Goal: Information Seeking & Learning: Learn about a topic

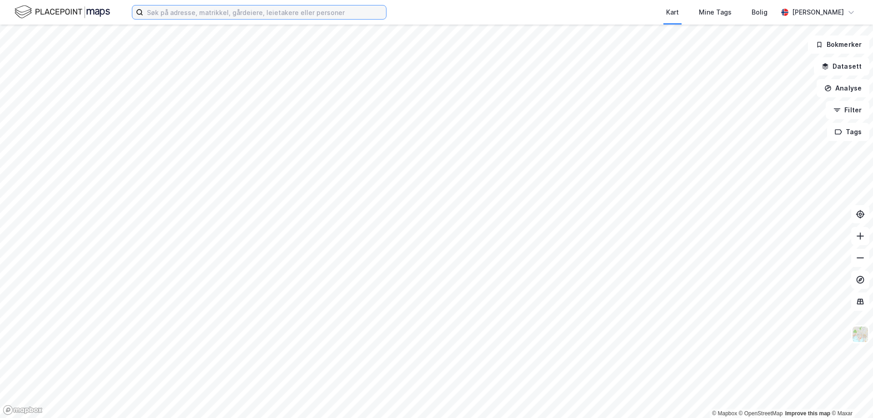
click at [284, 12] on input at bounding box center [264, 12] width 243 height 14
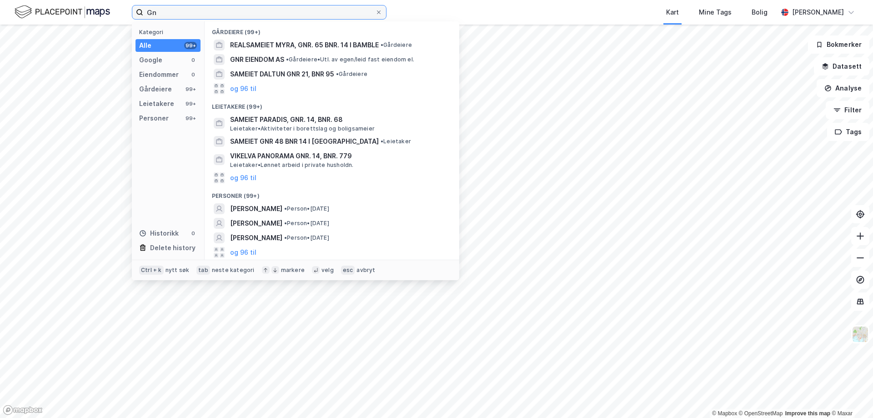
type input "G"
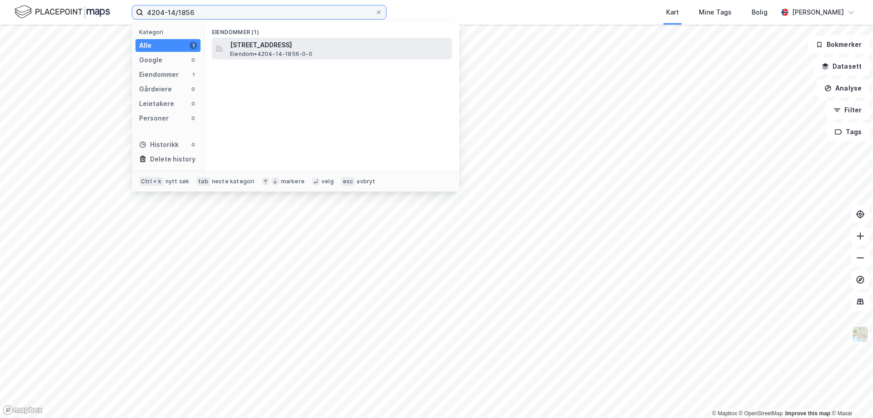
type input "4204-14/1856"
click at [300, 46] on span "[STREET_ADDRESS]" at bounding box center [339, 45] width 218 height 11
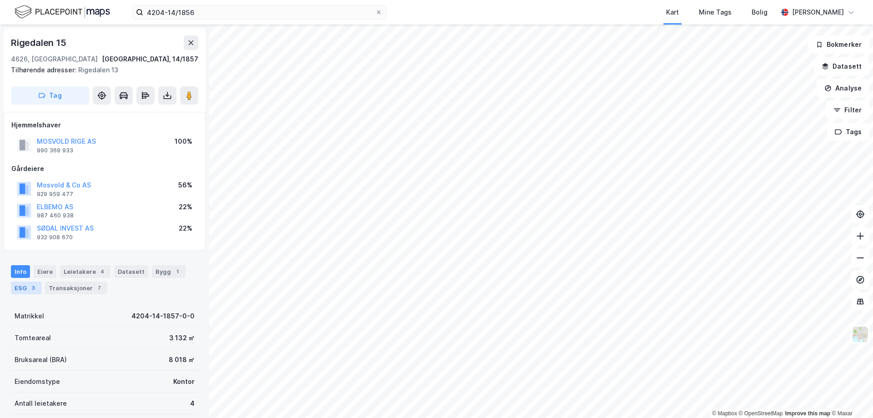
click at [23, 287] on div "ESG 3" at bounding box center [26, 287] width 30 height 13
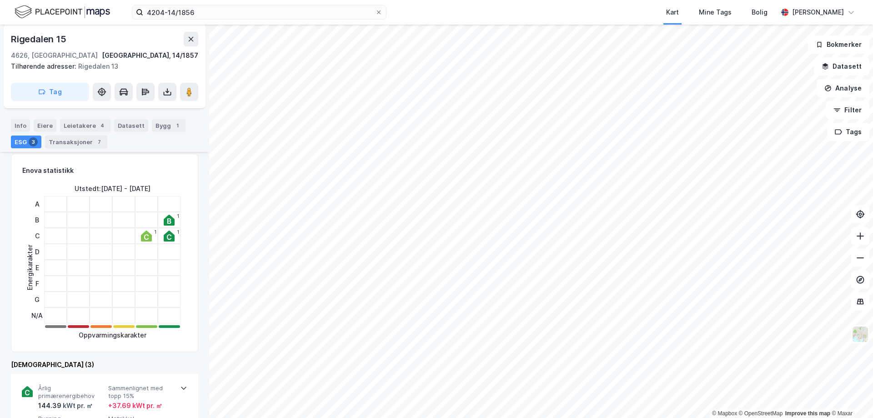
scroll to position [170, 0]
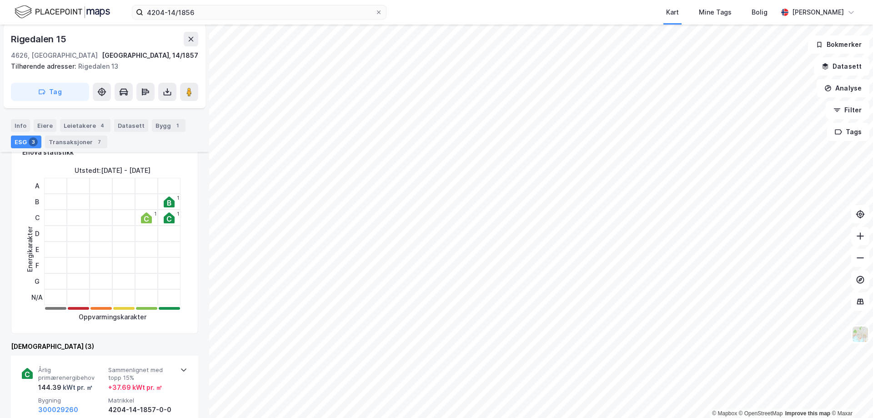
drag, startPoint x: 177, startPoint y: 23, endPoint x: 168, endPoint y: 24, distance: 9.6
click at [169, 24] on div "4204-14/1856 Kart Mine Tags Bolig [PERSON_NAME]" at bounding box center [436, 12] width 873 height 25
click at [216, 19] on input "4204-14/1856" at bounding box center [259, 12] width 232 height 14
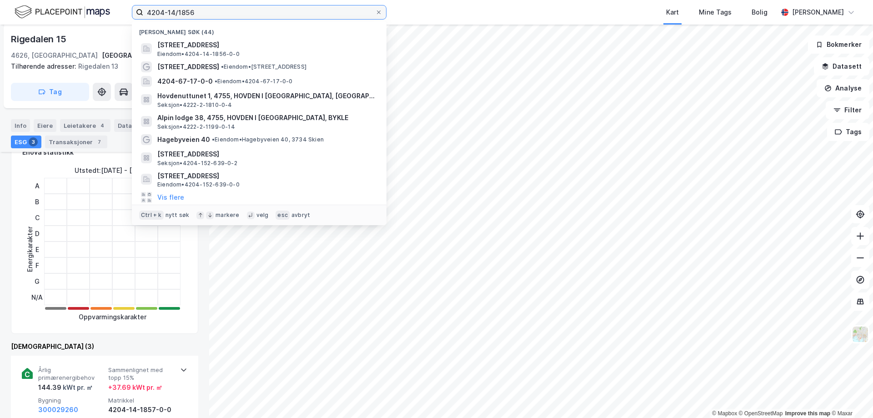
click at [216, 14] on input "4204-14/1856" at bounding box center [259, 12] width 232 height 14
drag, startPoint x: 208, startPoint y: 14, endPoint x: 148, endPoint y: 13, distance: 60.5
click at [148, 13] on input "4204-14/1856" at bounding box center [259, 12] width 232 height 14
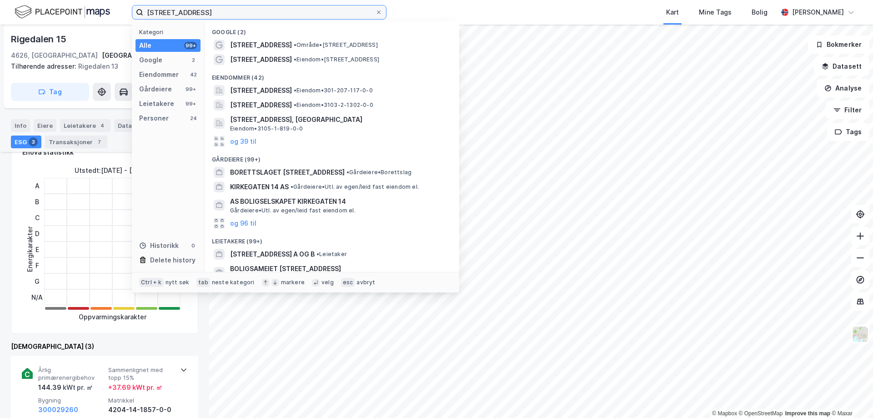
click at [217, 14] on input "[STREET_ADDRESS]" at bounding box center [259, 12] width 232 height 14
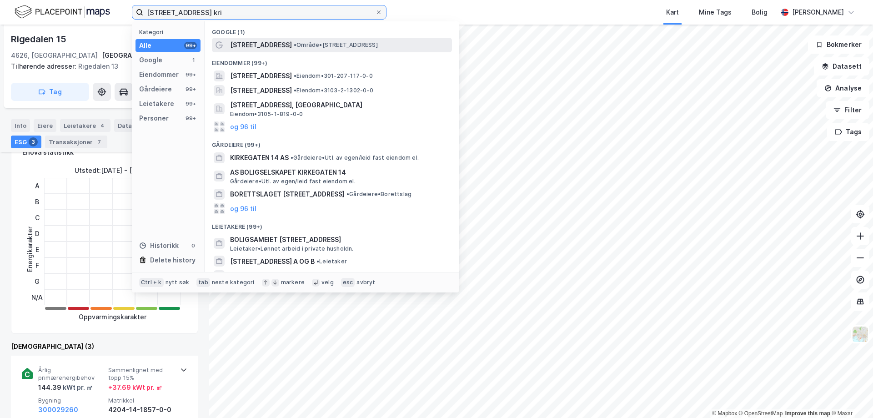
type input "[STREET_ADDRESS] kri"
click at [255, 43] on span "[STREET_ADDRESS]" at bounding box center [261, 45] width 62 height 11
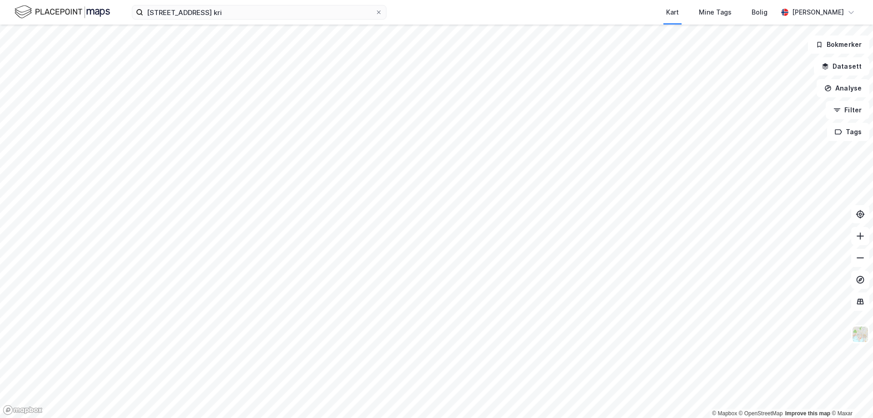
click at [273, 20] on div "[STREET_ADDRESS] kri Kart Mine Tags Bolig [PERSON_NAME]" at bounding box center [436, 12] width 873 height 25
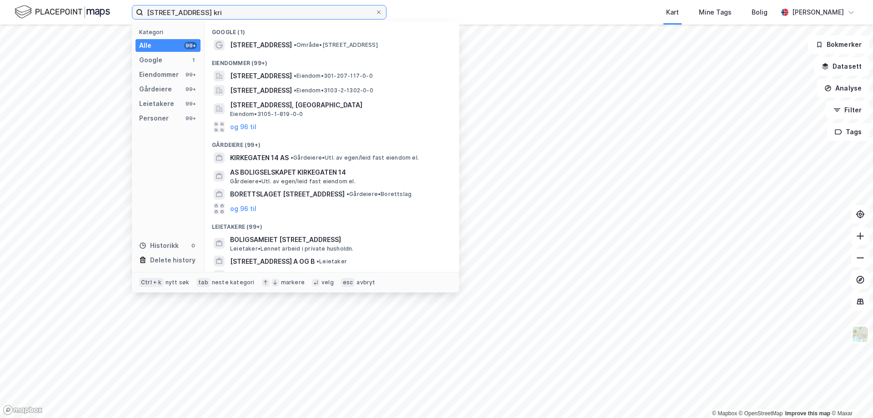
click at [273, 17] on input "[STREET_ADDRESS] kri" at bounding box center [259, 12] width 232 height 14
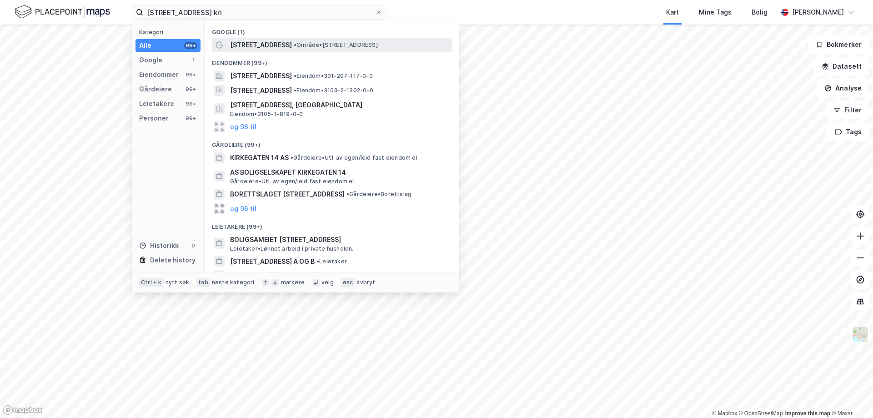
click at [259, 43] on span "[STREET_ADDRESS]" at bounding box center [261, 45] width 62 height 11
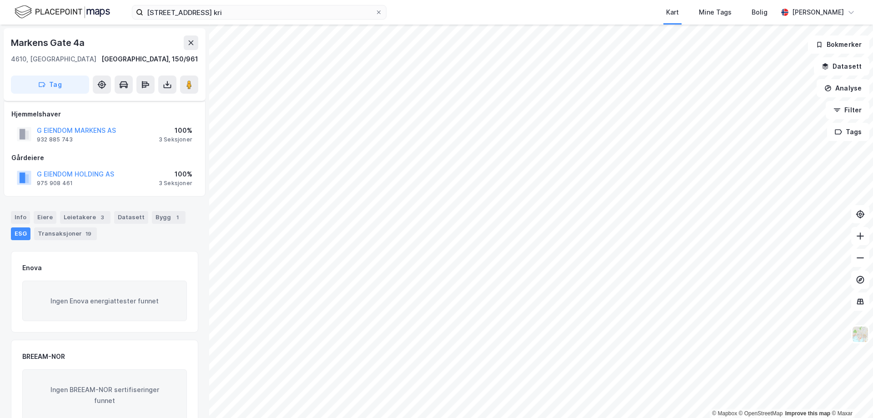
scroll to position [126, 0]
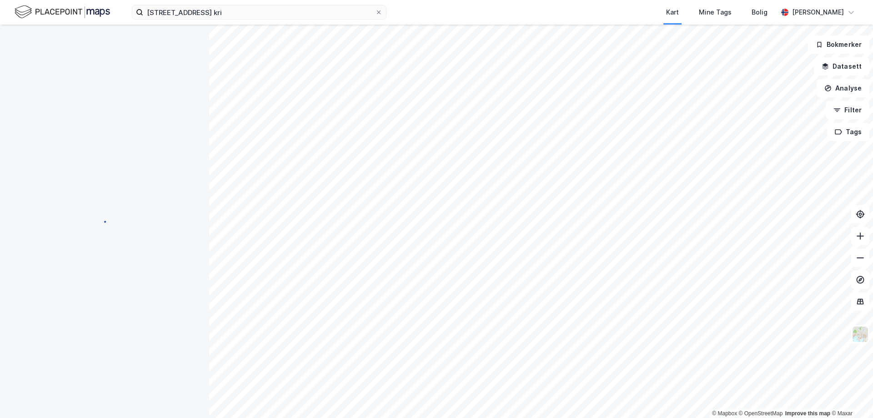
scroll to position [126, 0]
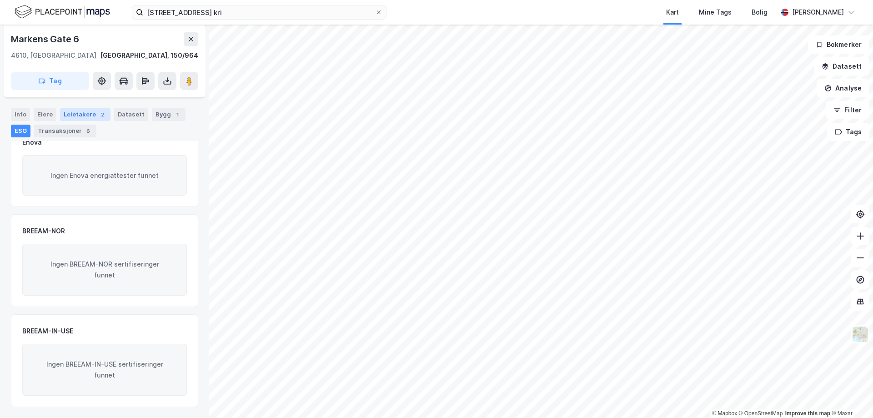
click at [80, 115] on div "Leietakere 2" at bounding box center [85, 114] width 50 height 13
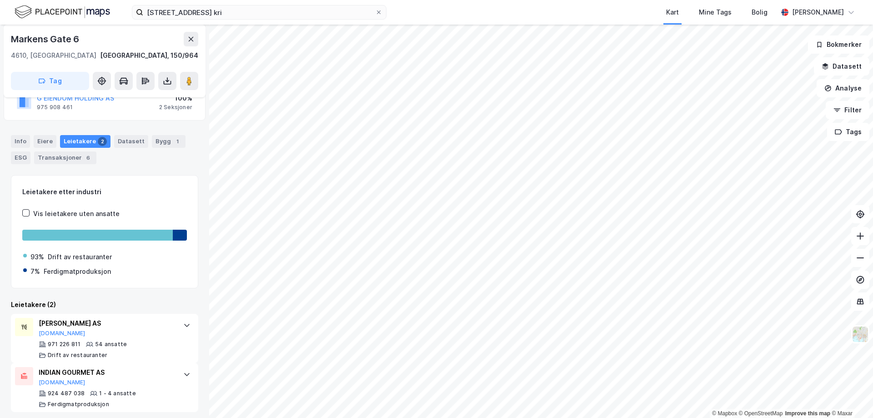
scroll to position [81, 0]
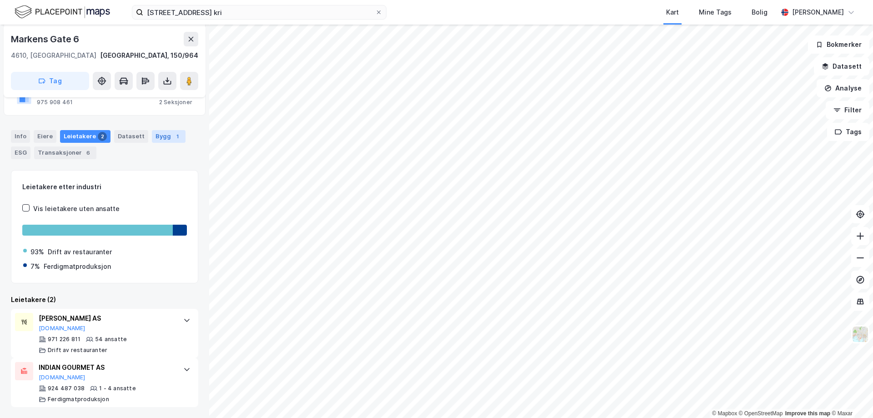
click at [152, 139] on div "Bygg 1" at bounding box center [169, 136] width 34 height 13
